Goal: Task Accomplishment & Management: Manage account settings

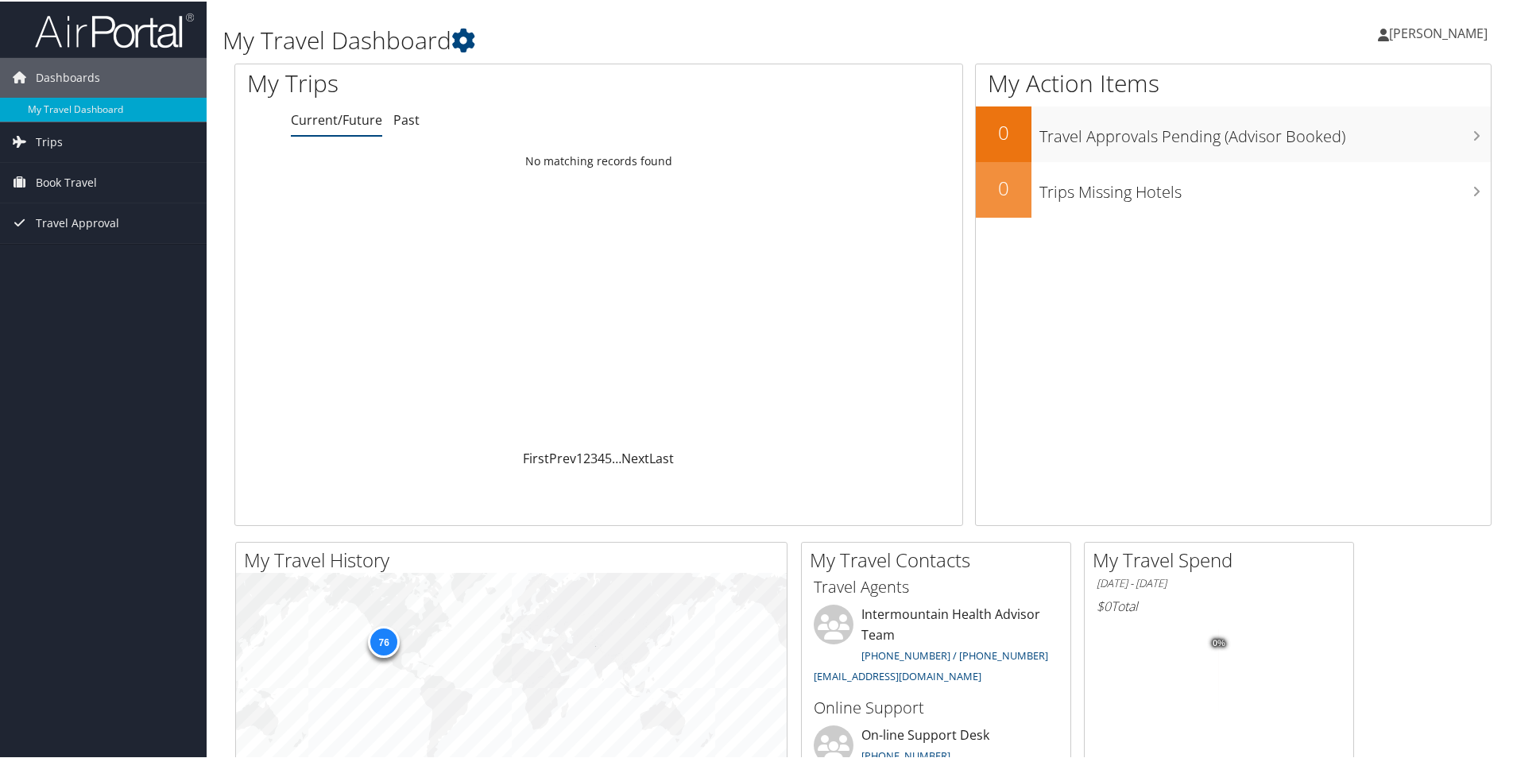
click at [1430, 36] on span "[PERSON_NAME]" at bounding box center [1438, 31] width 99 height 17
click at [1153, 289] on div "My Action Items 0 Travel Approvals Pending (Advisor Booked) 0 Trips Missing Hot…" at bounding box center [1233, 293] width 516 height 462
click at [52, 141] on span "Trips" at bounding box center [49, 141] width 27 height 40
click at [110, 172] on link "Current/Future Trips" at bounding box center [103, 173] width 207 height 24
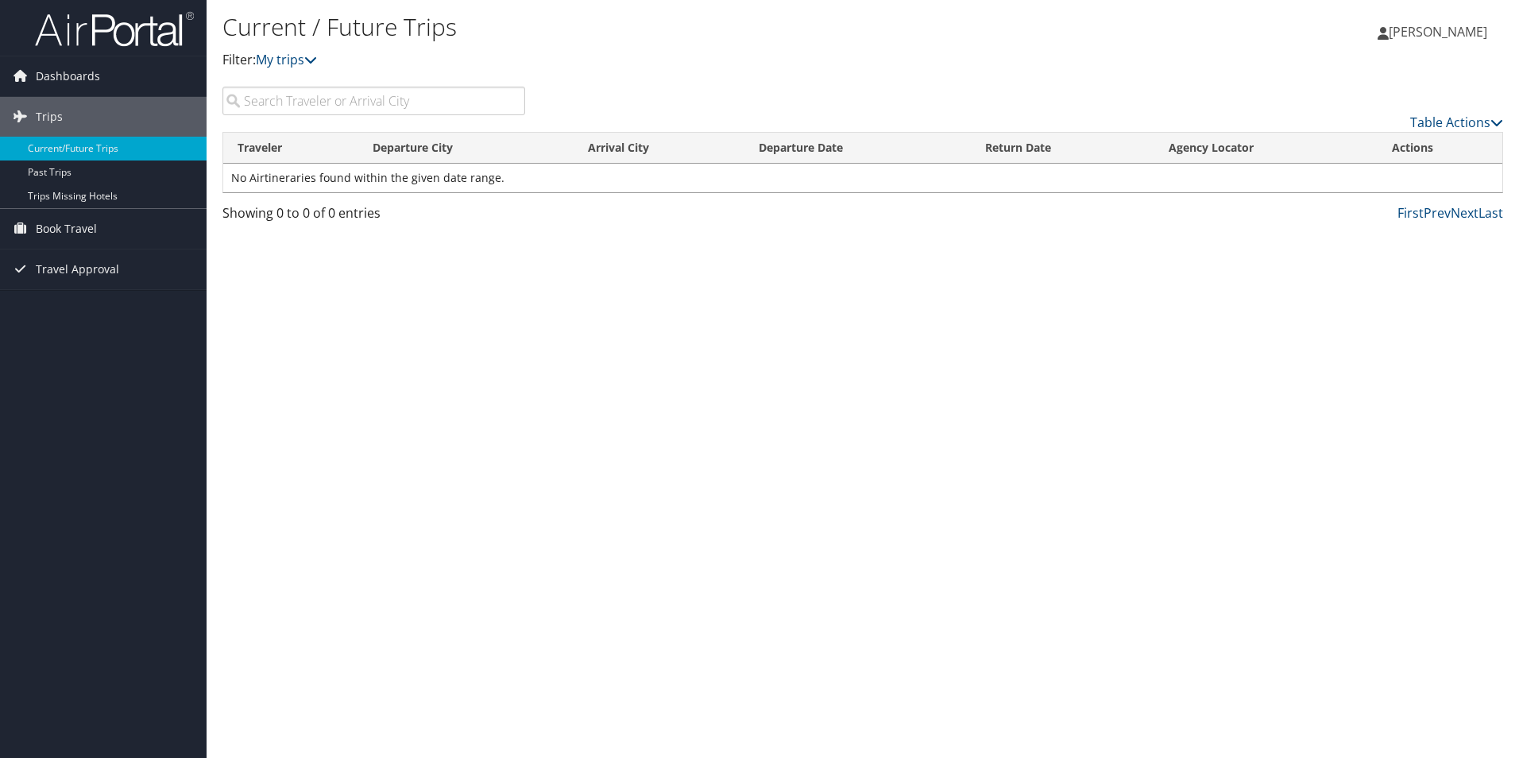
click at [1414, 33] on span "[PERSON_NAME]" at bounding box center [1438, 31] width 99 height 17
click at [1130, 48] on div "Diana Schippers Diana Schippers My Settings Travel Agency Contacts View Travel …" at bounding box center [1266, 38] width 506 height 61
click at [72, 226] on span "Book Travel" at bounding box center [66, 229] width 61 height 40
click at [89, 308] on link "Book/Manage Online Trips" at bounding box center [103, 308] width 207 height 24
